Goal: Navigation & Orientation: Find specific page/section

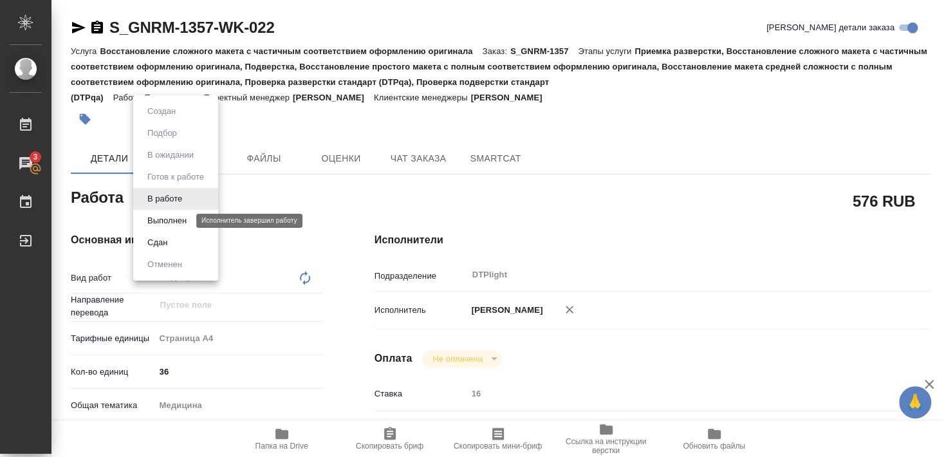
click at [171, 216] on button "Выполнен" at bounding box center [166, 221] width 47 height 14
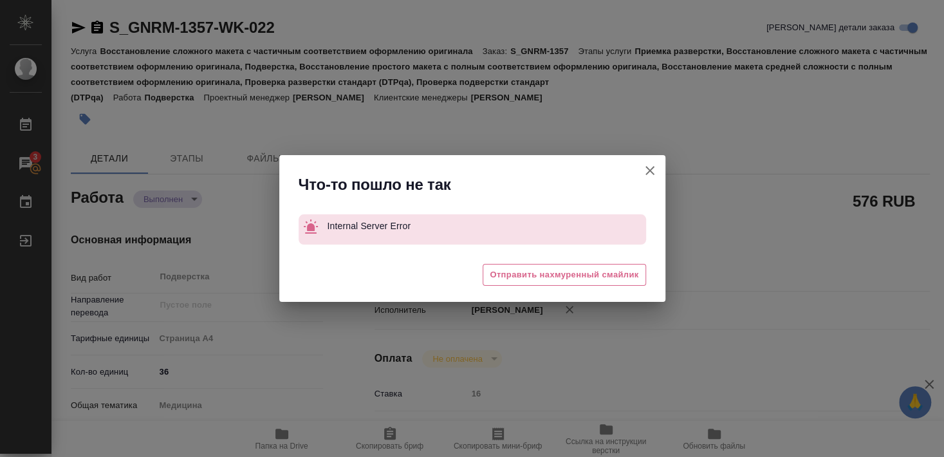
type textarea "x"
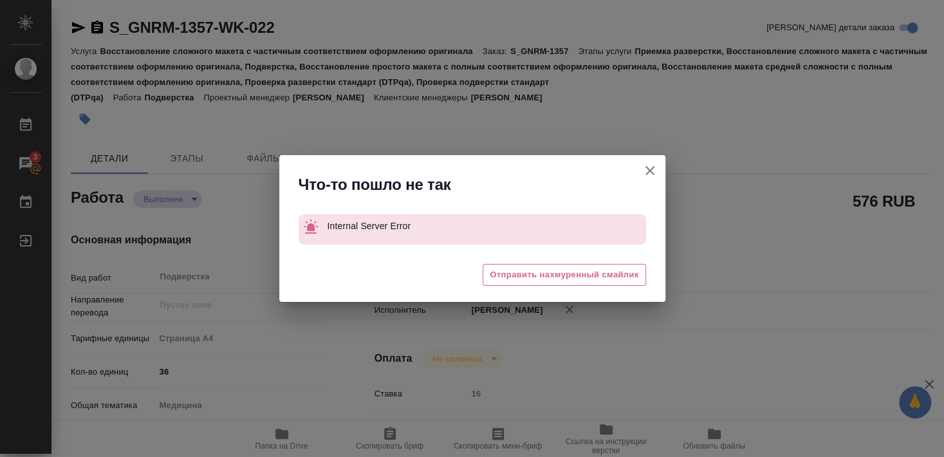
type textarea "x"
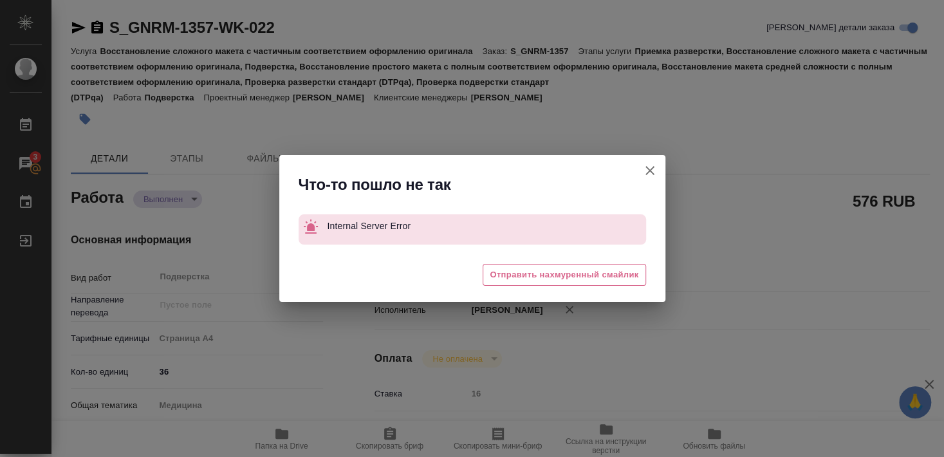
type textarea "x"
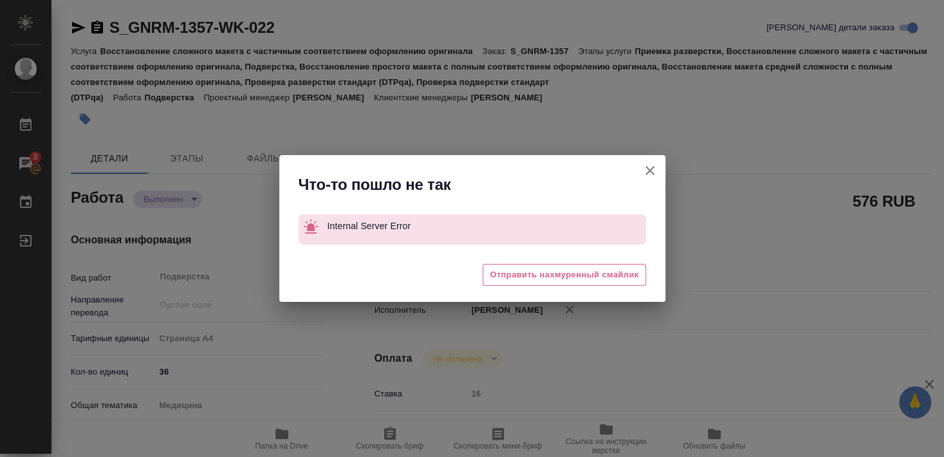
click at [652, 167] on icon "button" at bounding box center [649, 170] width 9 height 9
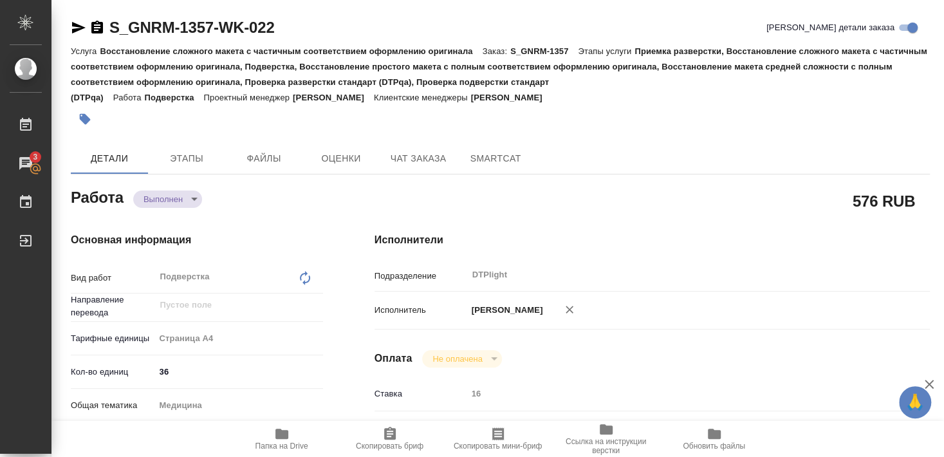
type textarea "x"
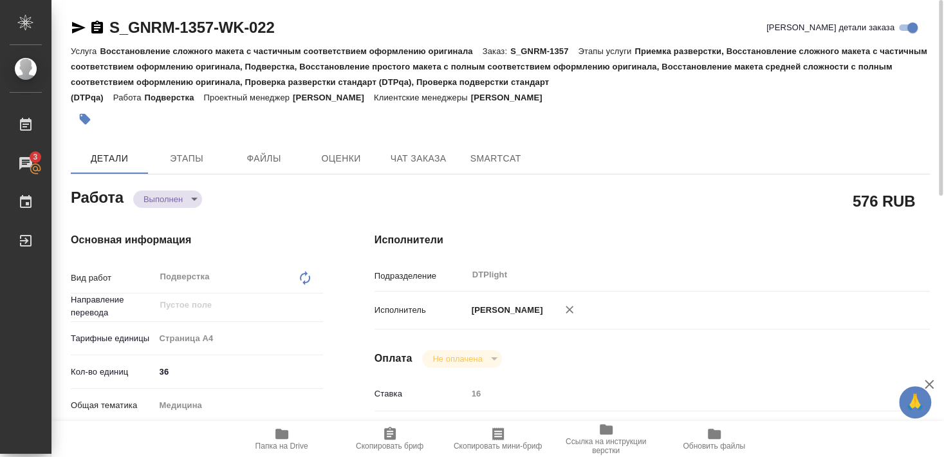
click at [73, 29] on icon "button" at bounding box center [78, 27] width 15 height 15
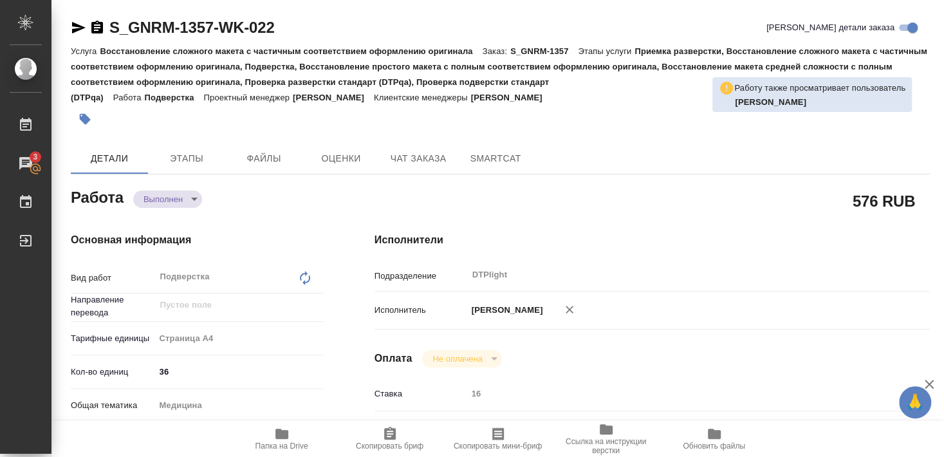
type textarea "x"
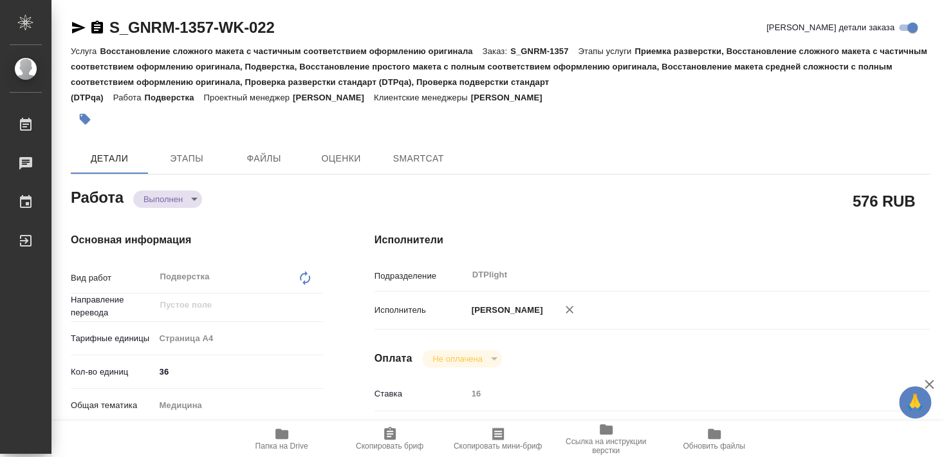
type textarea "x"
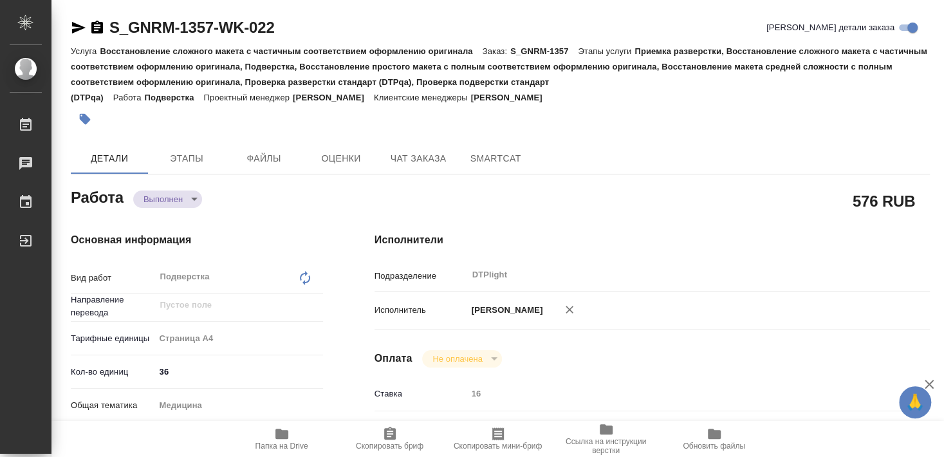
type textarea "x"
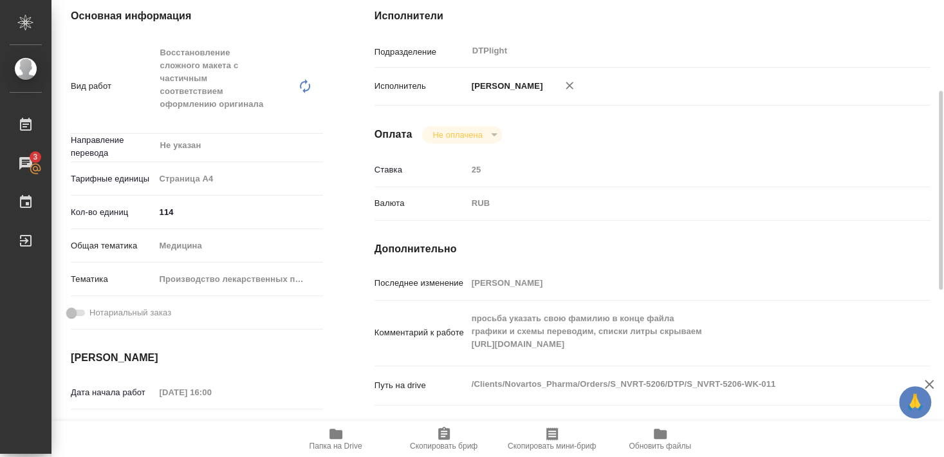
scroll to position [208, 0]
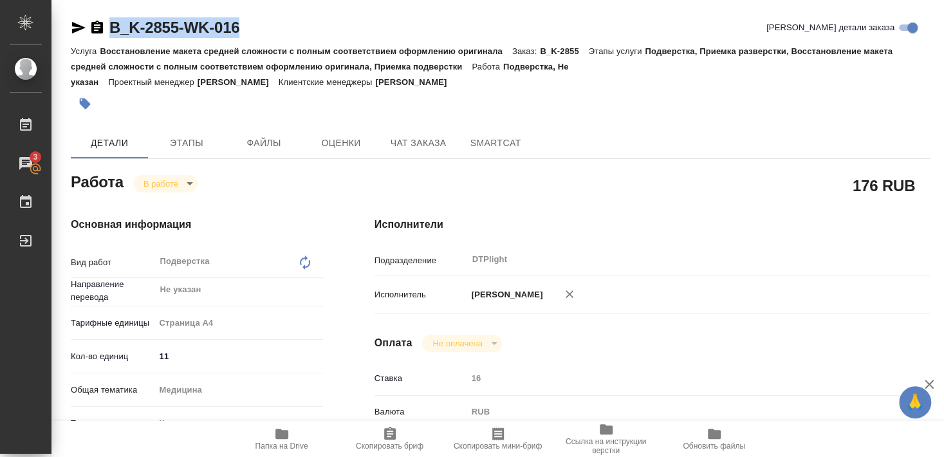
drag, startPoint x: 108, startPoint y: 39, endPoint x: 239, endPoint y: 34, distance: 130.7
copy link "B_K-2855-WK-016"
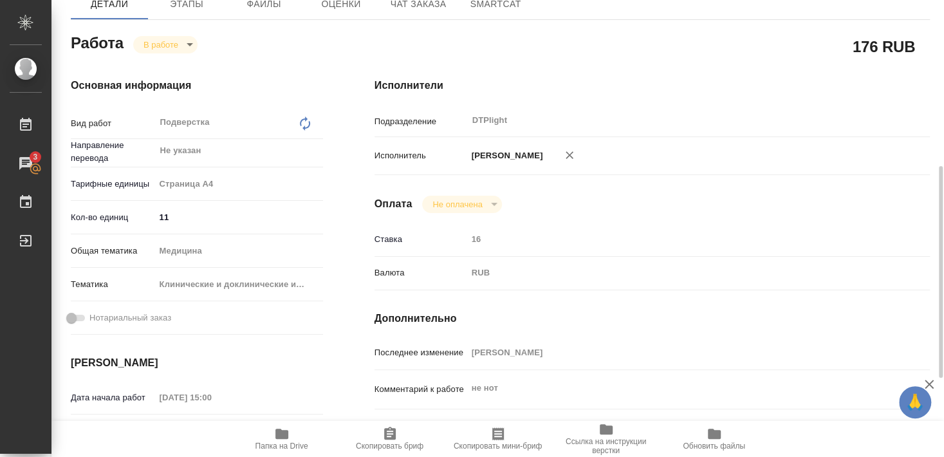
scroll to position [278, 0]
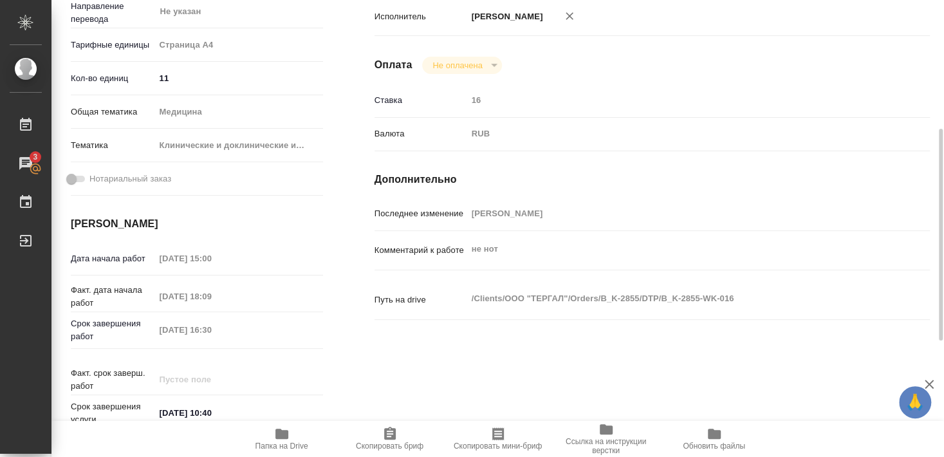
click at [285, 438] on icon "button" at bounding box center [281, 433] width 13 height 10
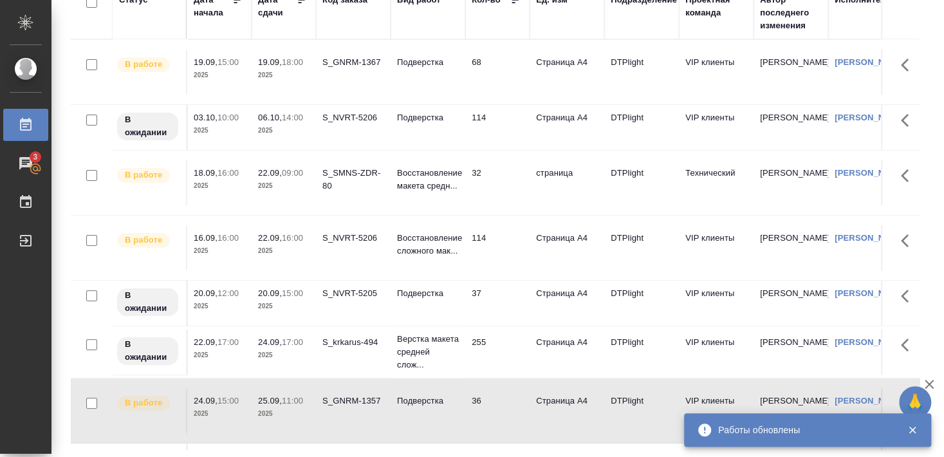
scroll to position [49, 0]
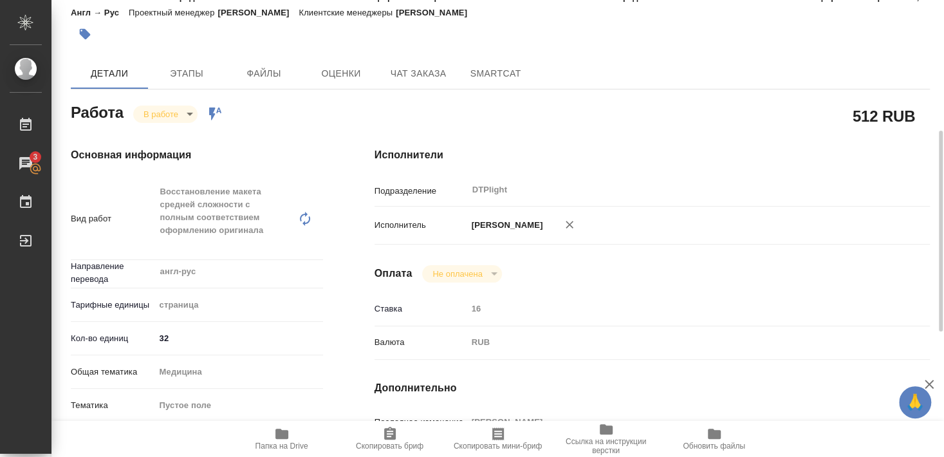
scroll to position [139, 0]
